Goal: Information Seeking & Learning: Learn about a topic

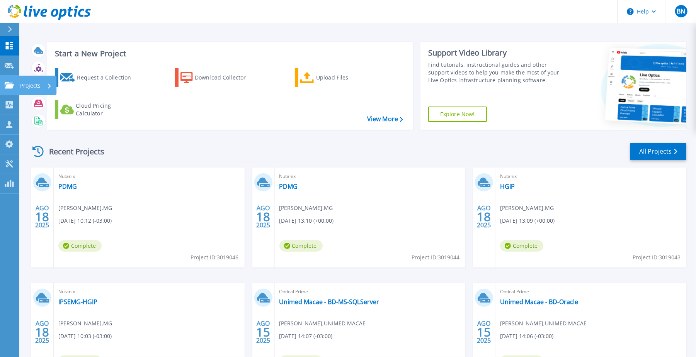
click at [8, 85] on icon at bounding box center [9, 85] width 9 height 7
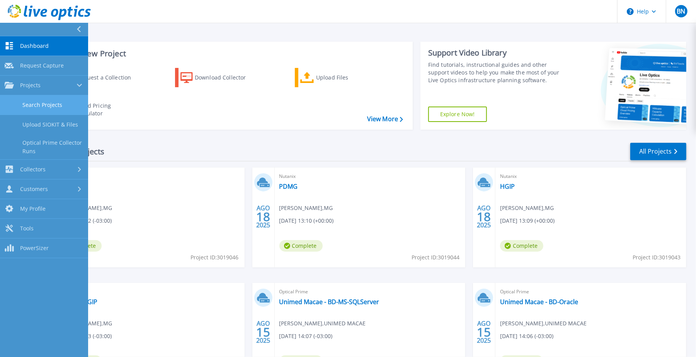
click at [29, 104] on link "Search Projects" at bounding box center [44, 105] width 88 height 20
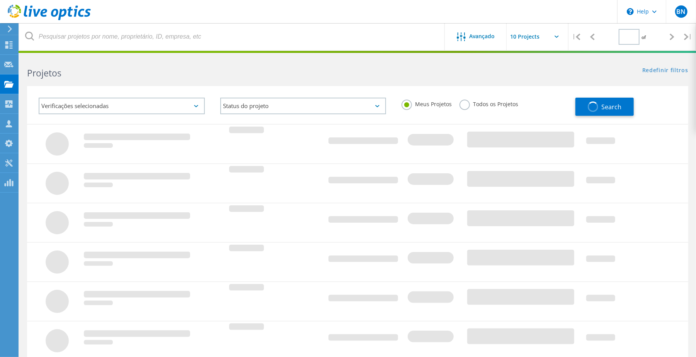
type input "1"
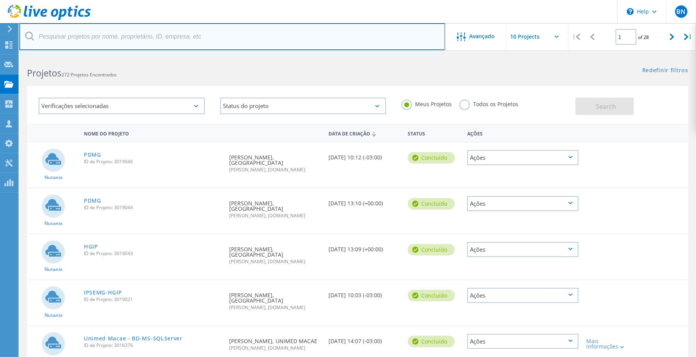
click at [77, 34] on input "text" at bounding box center [232, 36] width 426 height 27
type input "almg"
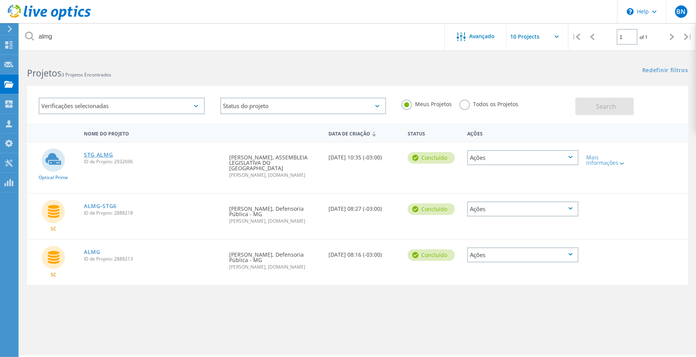
click at [96, 155] on link "STG ALMG" at bounding box center [98, 154] width 29 height 5
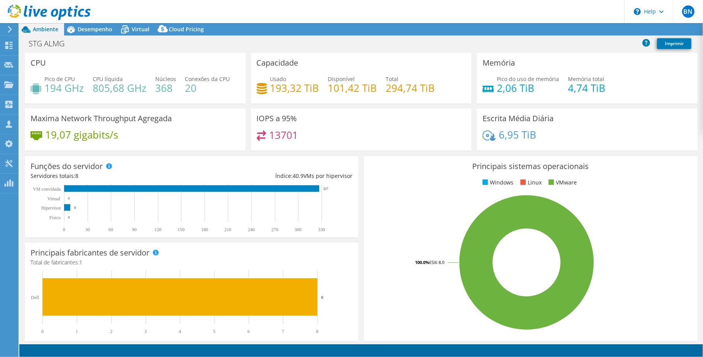
select select "USD"
click at [88, 24] on div at bounding box center [45, 13] width 91 height 26
click at [87, 28] on span "Desempenho" at bounding box center [95, 28] width 35 height 7
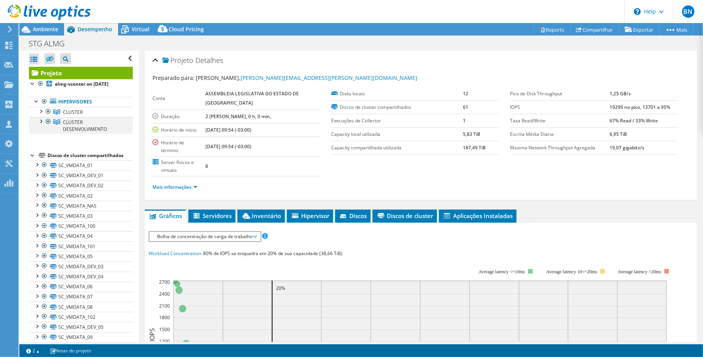
click at [40, 125] on div at bounding box center [41, 121] width 8 height 8
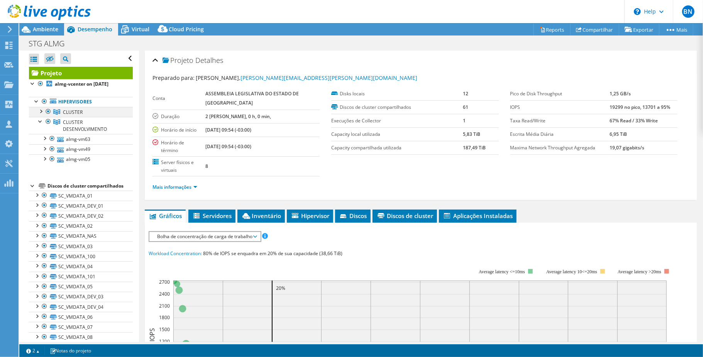
click at [39, 115] on div at bounding box center [41, 111] width 8 height 8
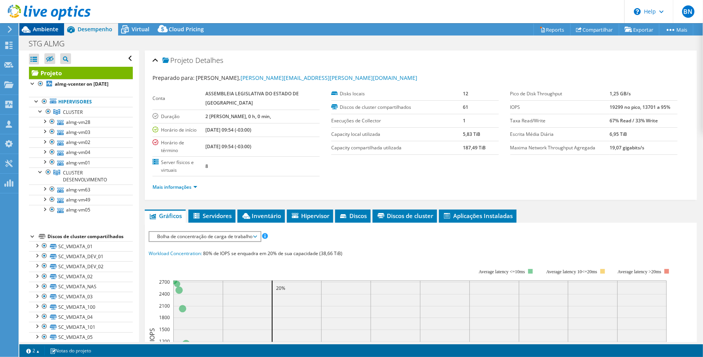
click at [39, 32] on span "Ambiente" at bounding box center [45, 28] width 25 height 7
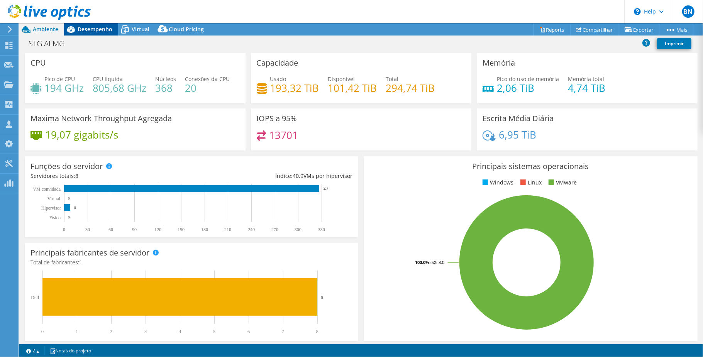
click at [84, 26] on span "Desempenho" at bounding box center [95, 28] width 35 height 7
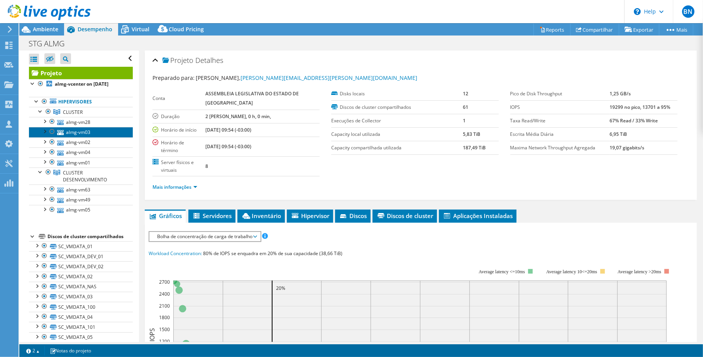
click at [70, 137] on link "almg-vm03" at bounding box center [81, 132] width 104 height 10
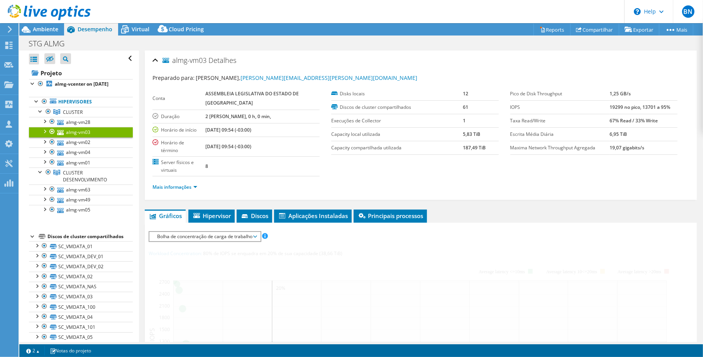
click at [189, 183] on li "Mais informações" at bounding box center [177, 187] width 49 height 8
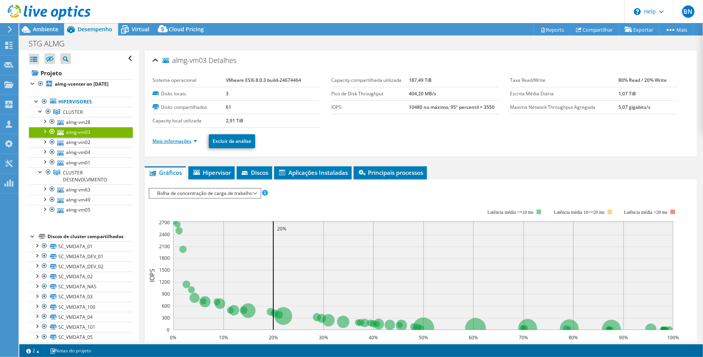
click at [197, 139] on link "Mais informações" at bounding box center [175, 141] width 45 height 7
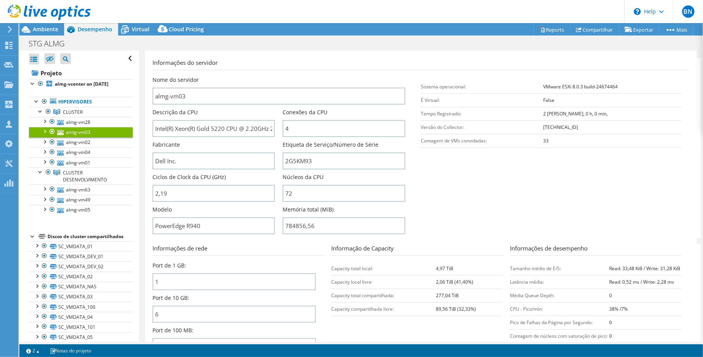
scroll to position [103, 0]
click at [82, 168] on link "almg-vm01" at bounding box center [81, 163] width 104 height 10
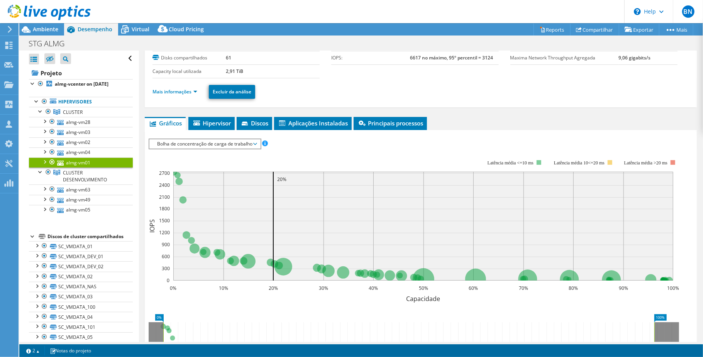
scroll to position [0, 0]
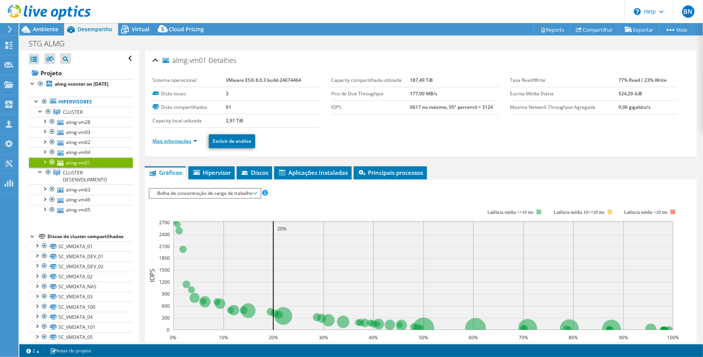
click at [196, 141] on link "Mais informações" at bounding box center [175, 141] width 45 height 7
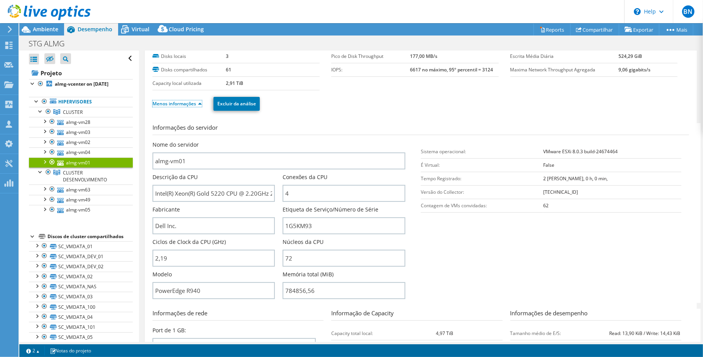
scroll to position [51, 0]
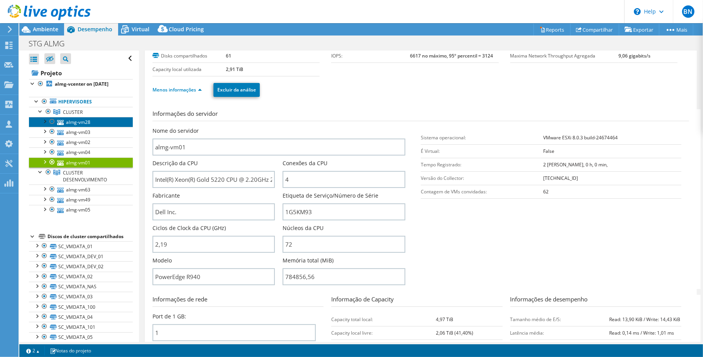
click at [76, 127] on link "almg-vm28" at bounding box center [81, 122] width 104 height 10
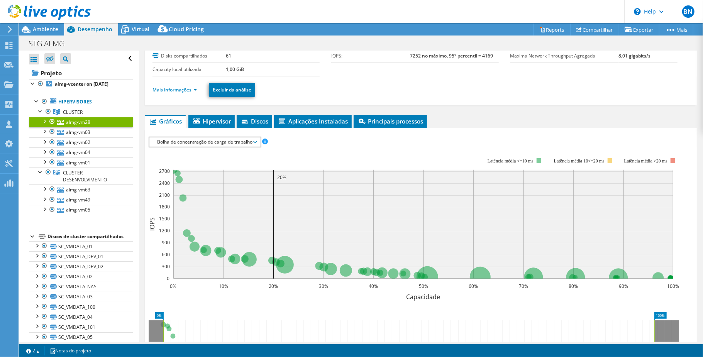
click at [193, 90] on link "Mais informações" at bounding box center [175, 90] width 45 height 7
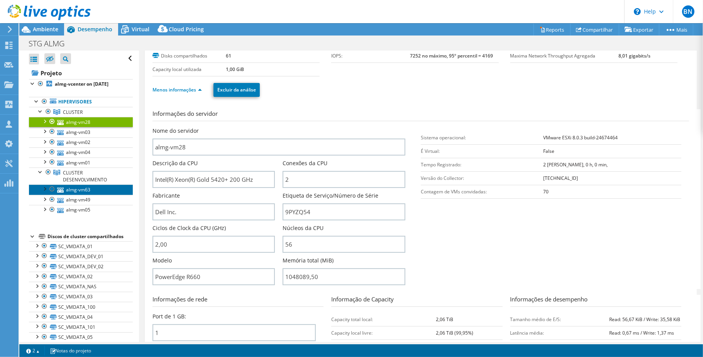
click at [76, 195] on link "almg-vm63" at bounding box center [81, 190] width 104 height 10
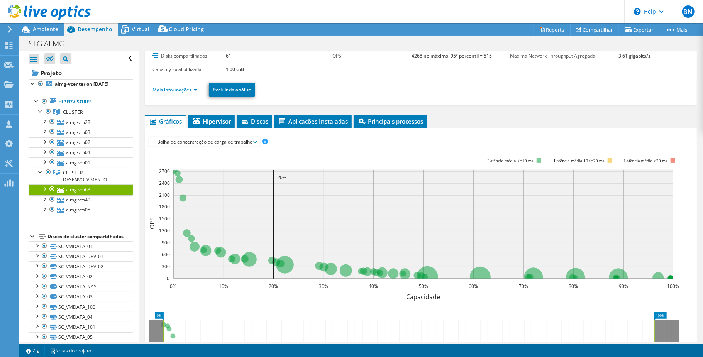
click at [195, 91] on link "Mais informações" at bounding box center [175, 90] width 45 height 7
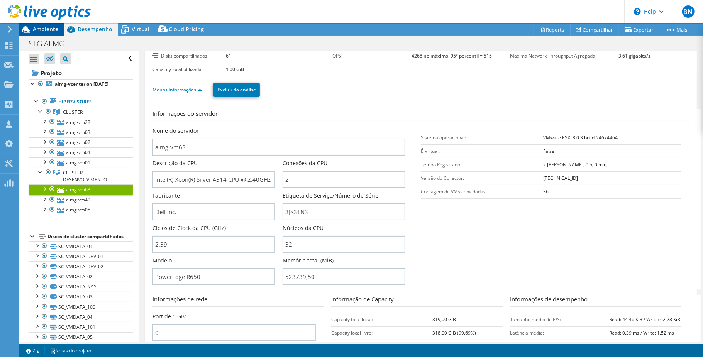
click at [39, 27] on span "Ambiente" at bounding box center [45, 28] width 25 height 7
